Goal: Transaction & Acquisition: Purchase product/service

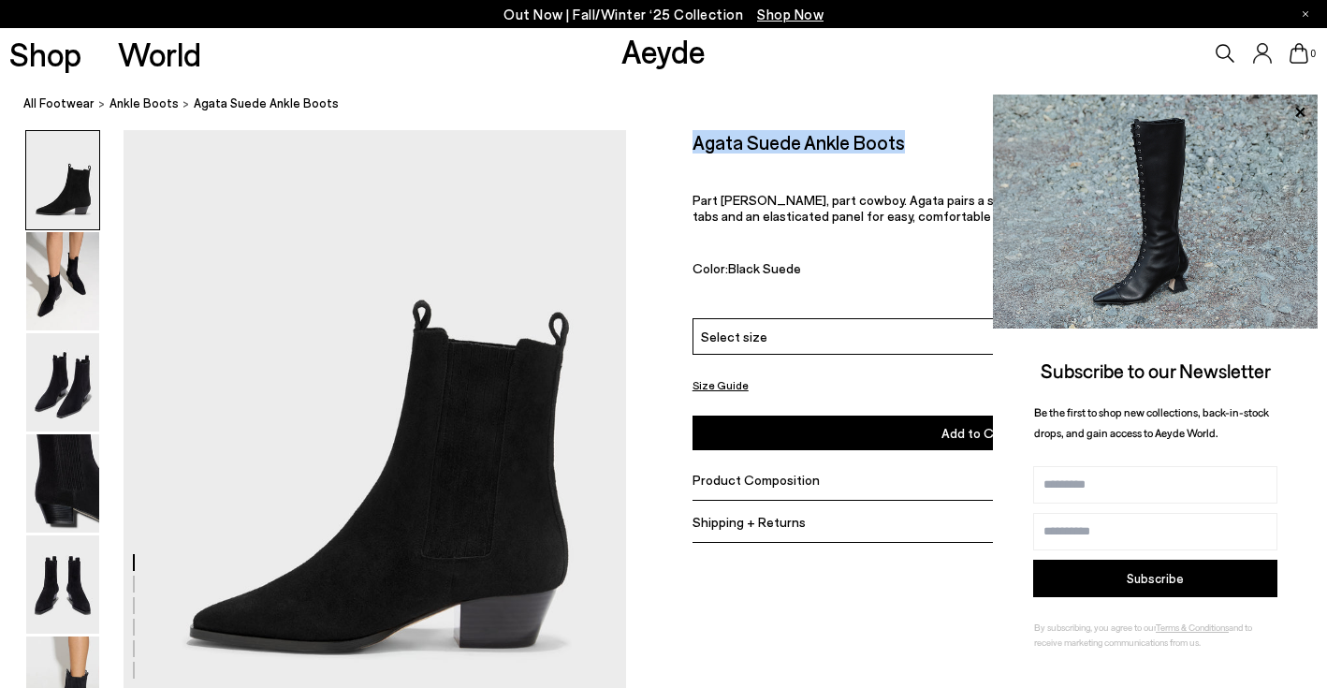
scroll to position [51, 0]
click at [1295, 111] on icon at bounding box center [1299, 112] width 24 height 24
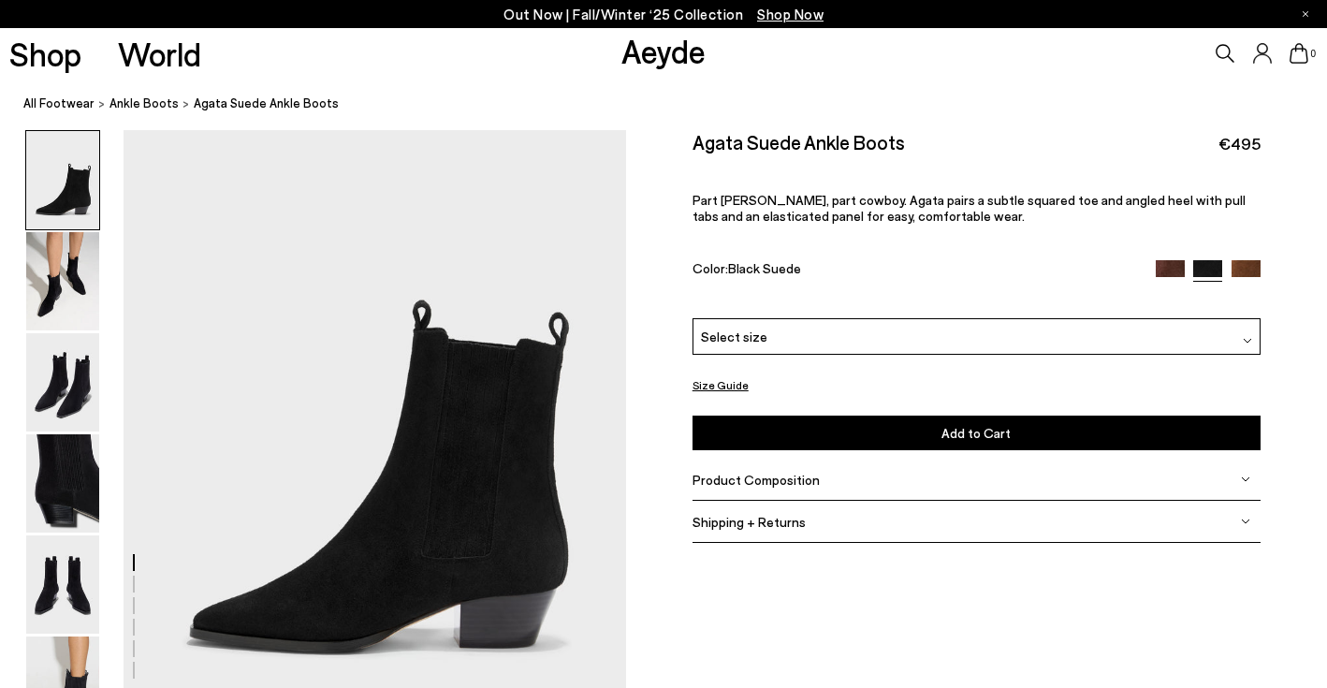
click at [787, 474] on span "Product Composition" at bounding box center [755, 479] width 127 height 16
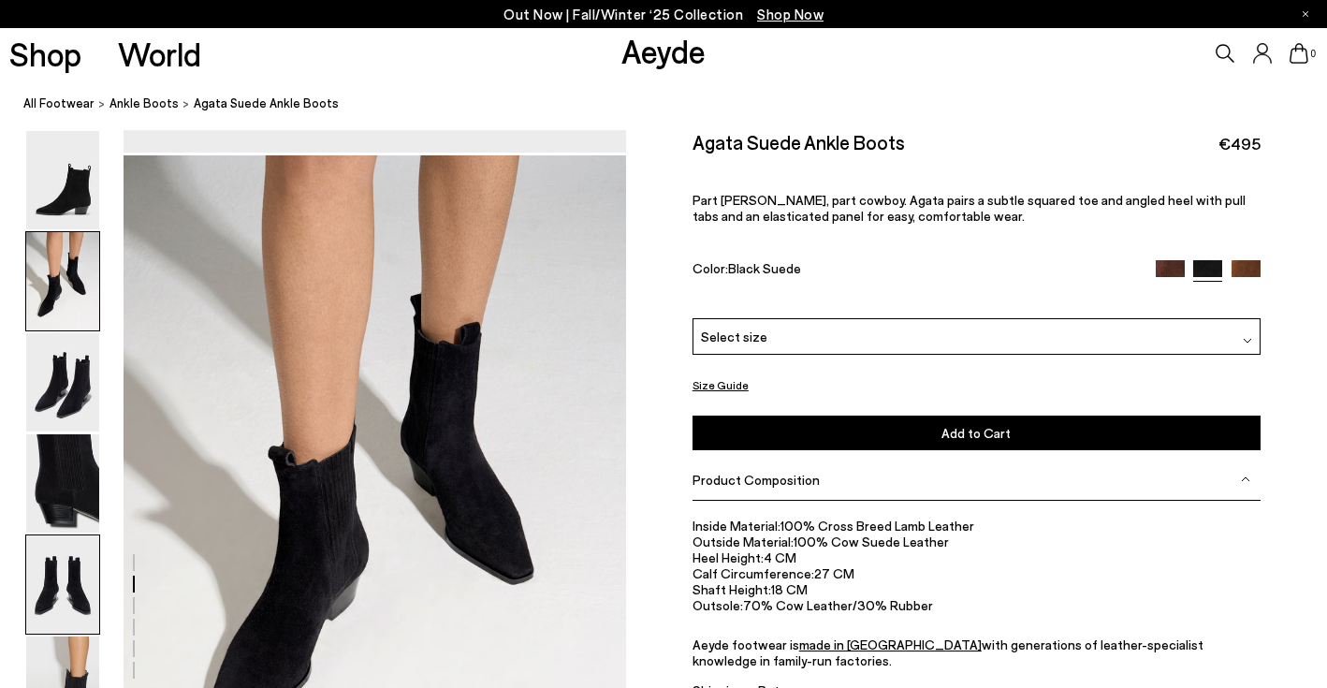
scroll to position [757, 0]
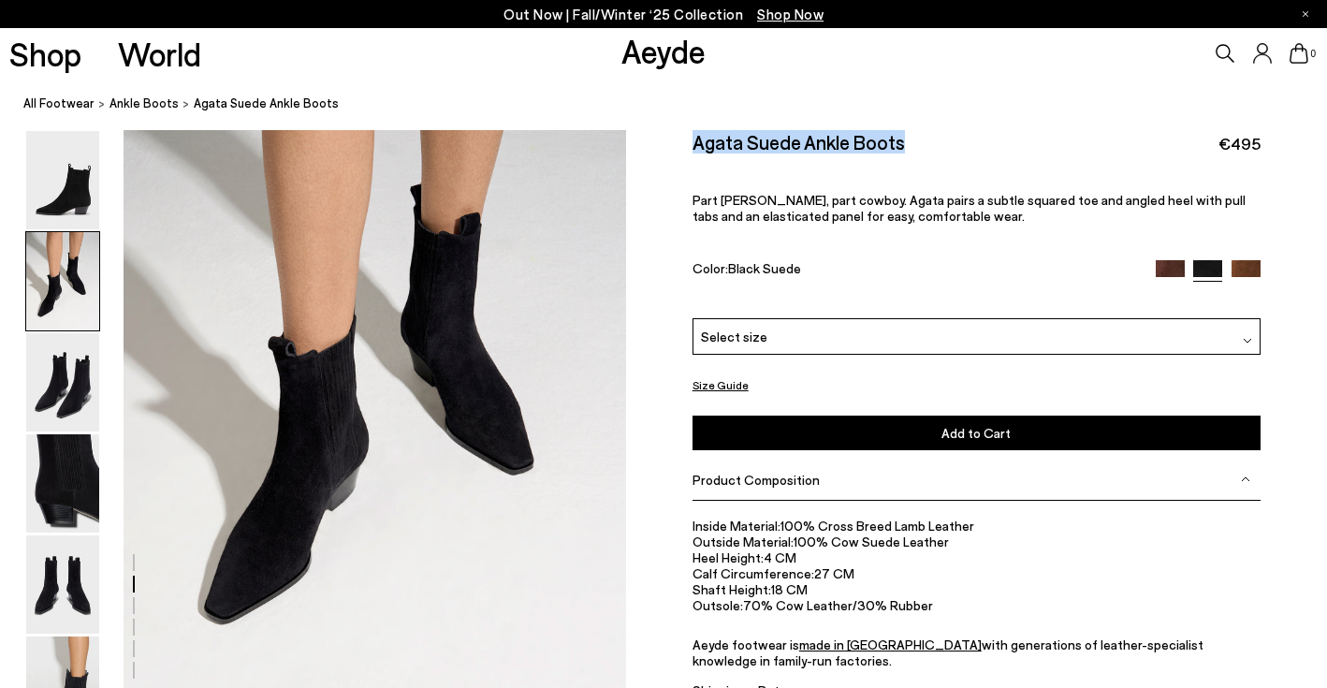
drag, startPoint x: 906, startPoint y: 146, endPoint x: 695, endPoint y: 146, distance: 210.5
click at [695, 146] on div "Agata Suede Ankle Boots €495" at bounding box center [976, 142] width 568 height 25
copy h2 "Agata Suede Ankle Boots"
click at [1210, 345] on div "Select size" at bounding box center [976, 336] width 568 height 36
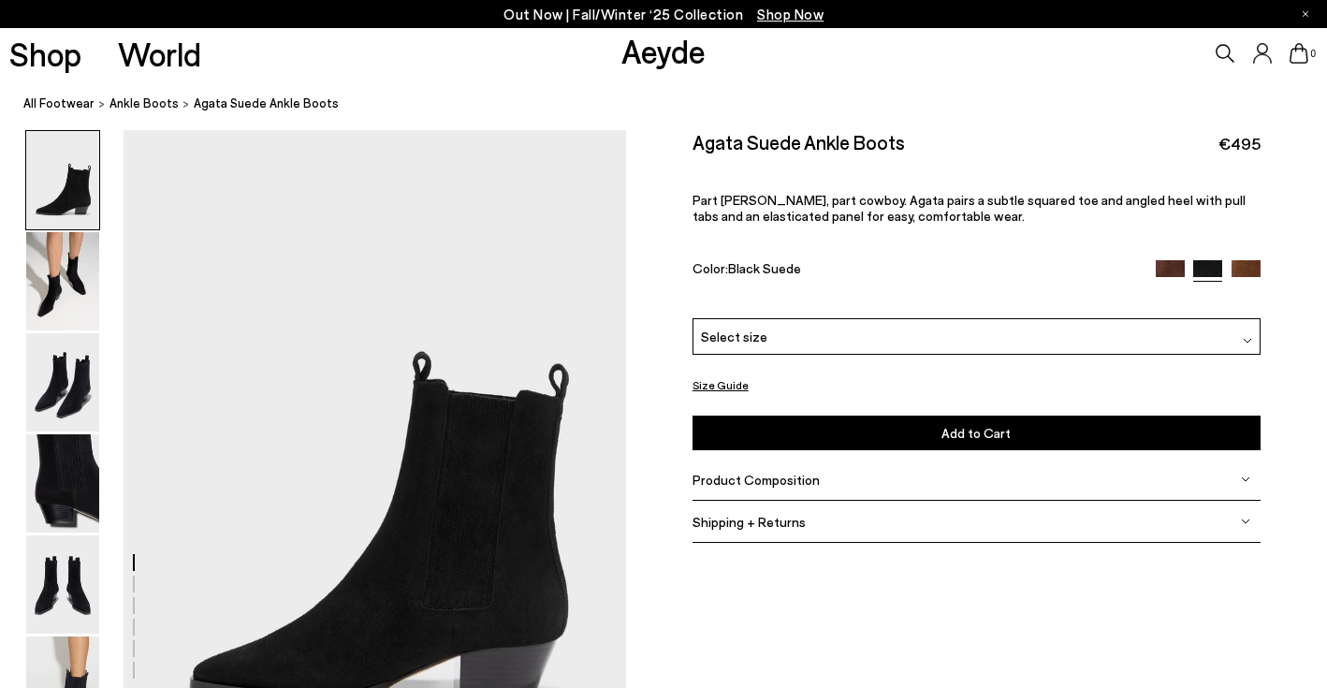
click at [880, 322] on div "Select size" at bounding box center [976, 336] width 568 height 36
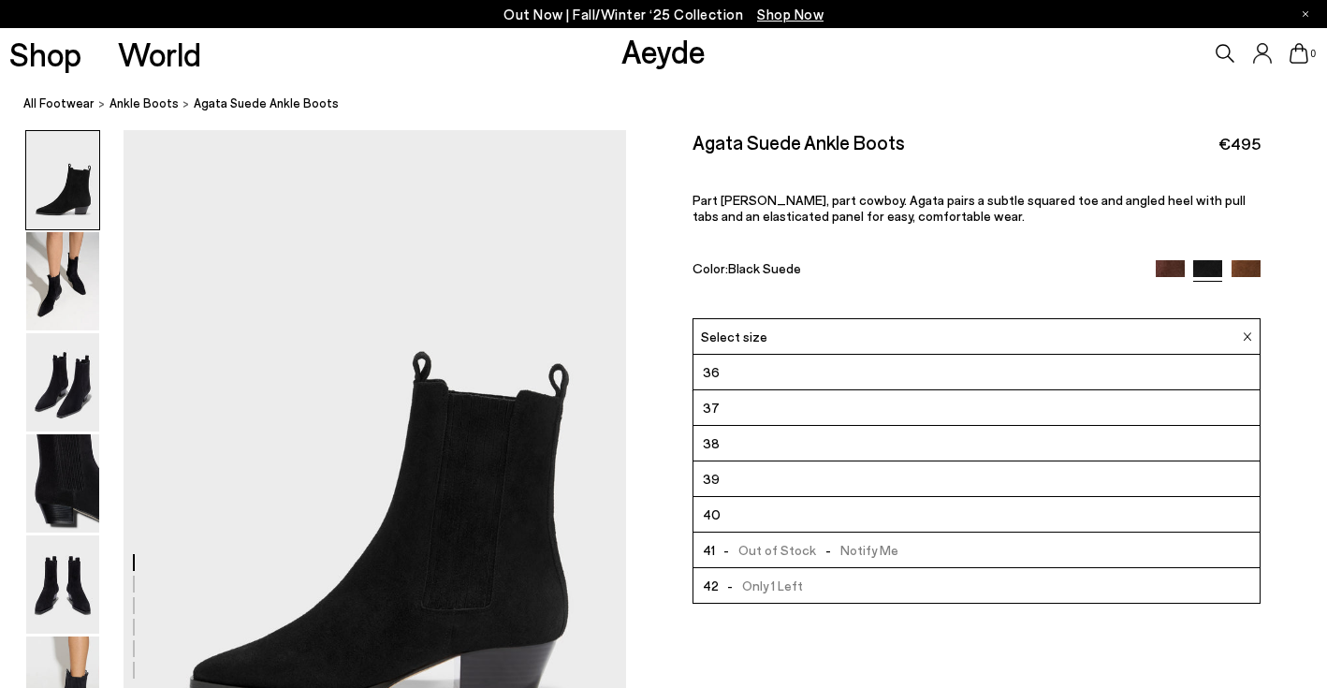
click at [666, 341] on div "Size Guide Shoes Belt Our shoes come in European sizing. The easiest way to mea…" at bounding box center [976, 346] width 701 height 433
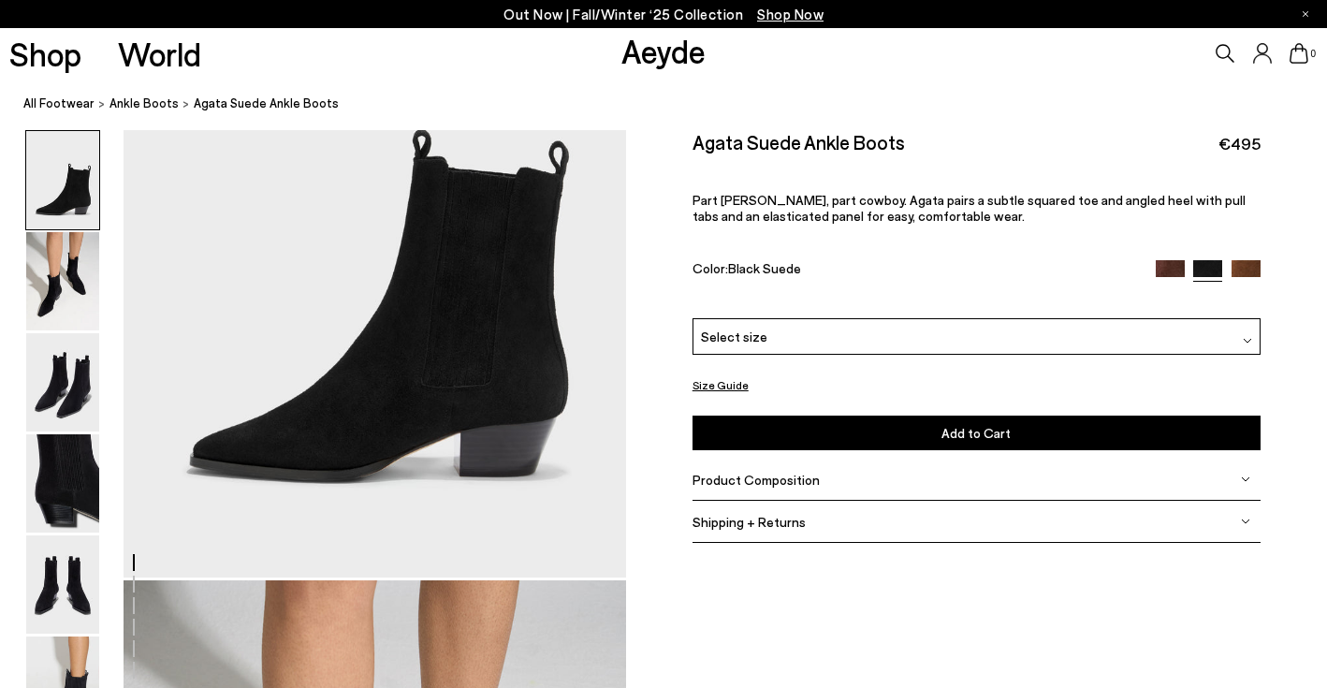
scroll to position [224, 0]
click at [743, 483] on span "Product Composition" at bounding box center [755, 479] width 127 height 16
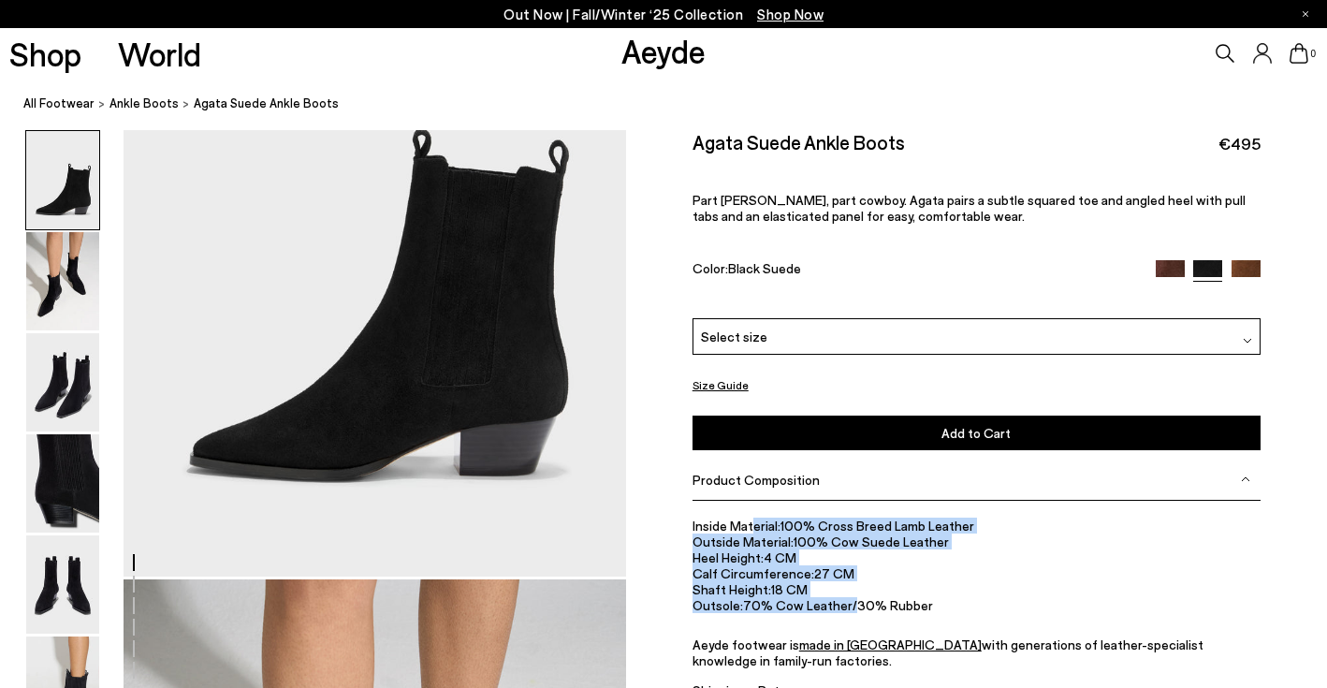
drag, startPoint x: 752, startPoint y: 526, endPoint x: 846, endPoint y: 608, distance: 124.6
click at [846, 608] on ul "Inside Material: 100% Cross Breed Lamb Leather Outside Material: 100% Cow Suede…" at bounding box center [976, 593] width 568 height 152
click at [846, 608] on li "Outsole: 70% Cow Leather/30% Rubber" at bounding box center [976, 605] width 568 height 16
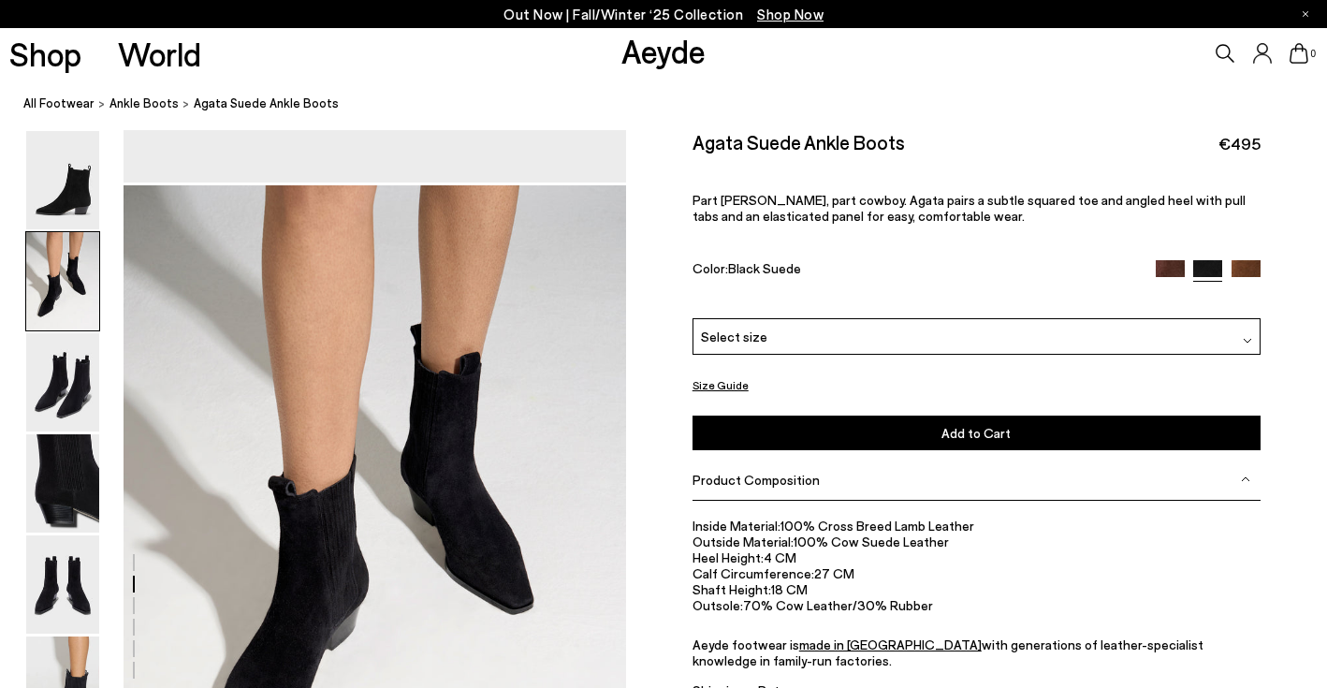
scroll to position [618, 0]
click at [841, 648] on link "made in Italy" at bounding box center [890, 644] width 182 height 16
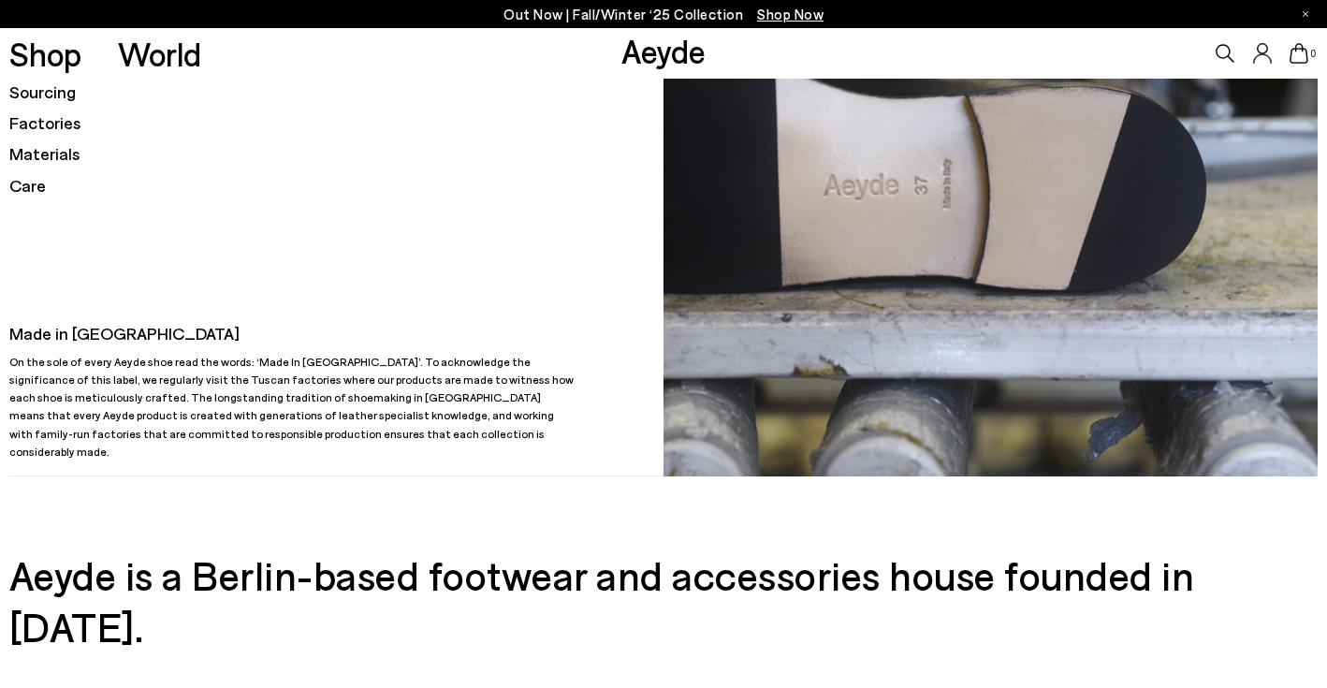
scroll to position [213, 0]
